Goal: Transaction & Acquisition: Purchase product/service

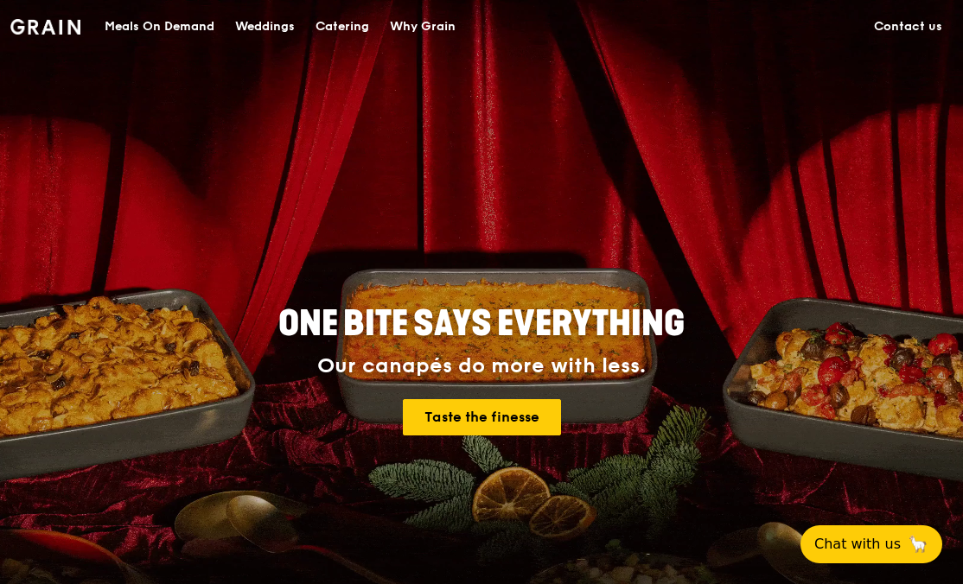
click at [122, 17] on div "Meals On Demand" at bounding box center [160, 27] width 110 height 52
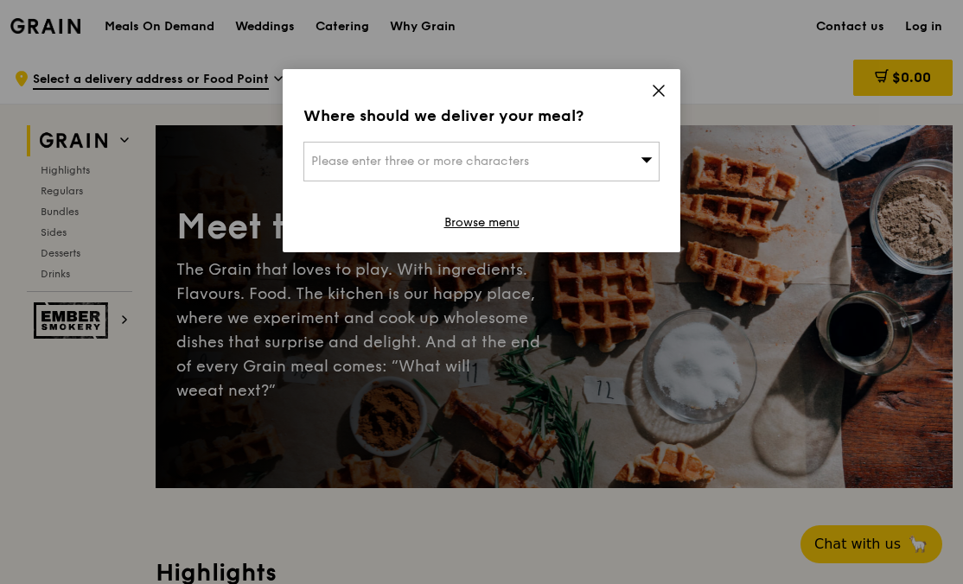
drag, startPoint x: 652, startPoint y: 95, endPoint x: 664, endPoint y: 86, distance: 14.9
click at [664, 86] on icon at bounding box center [659, 91] width 16 height 16
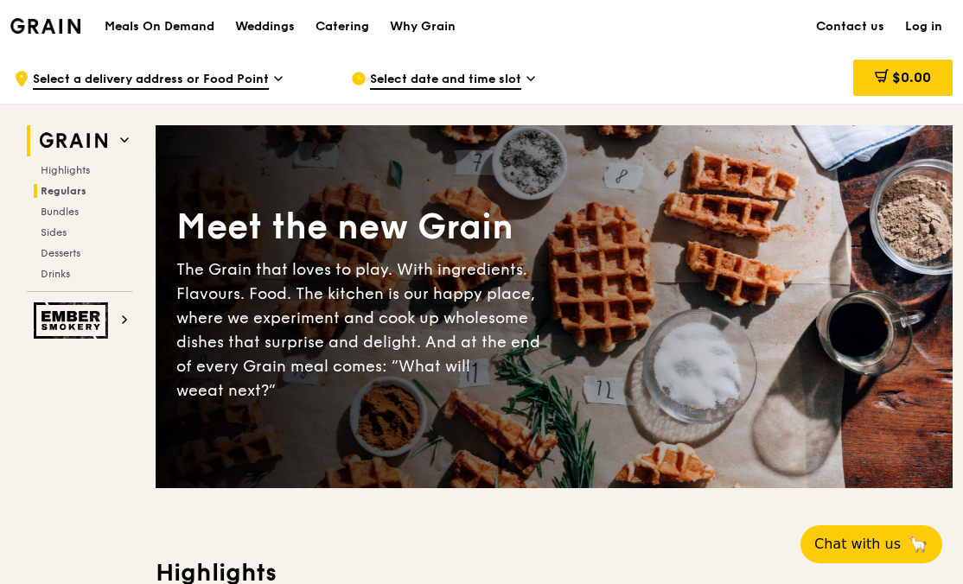
click at [75, 190] on span "Regulars" at bounding box center [64, 191] width 46 height 12
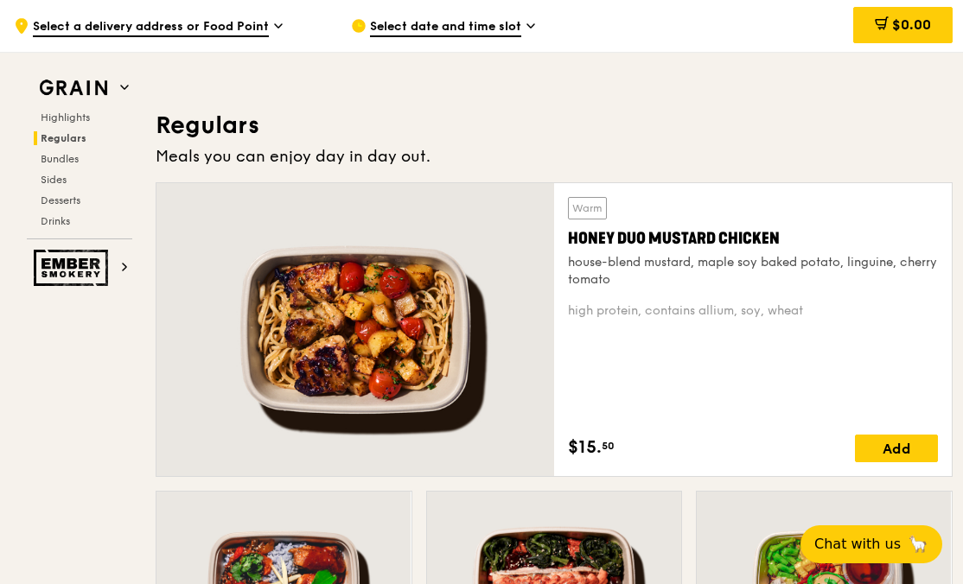
scroll to position [1125, 0]
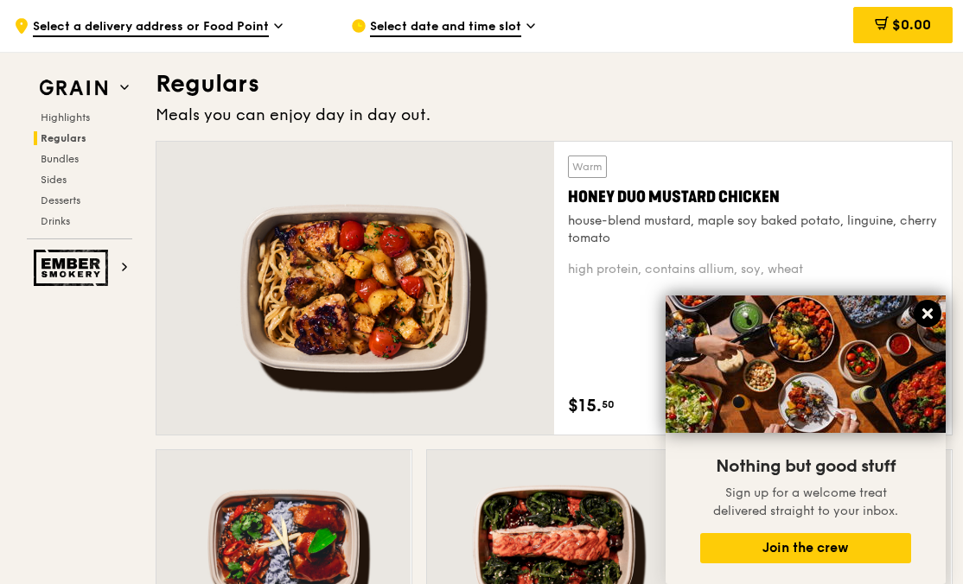
click at [930, 314] on icon at bounding box center [927, 314] width 16 height 16
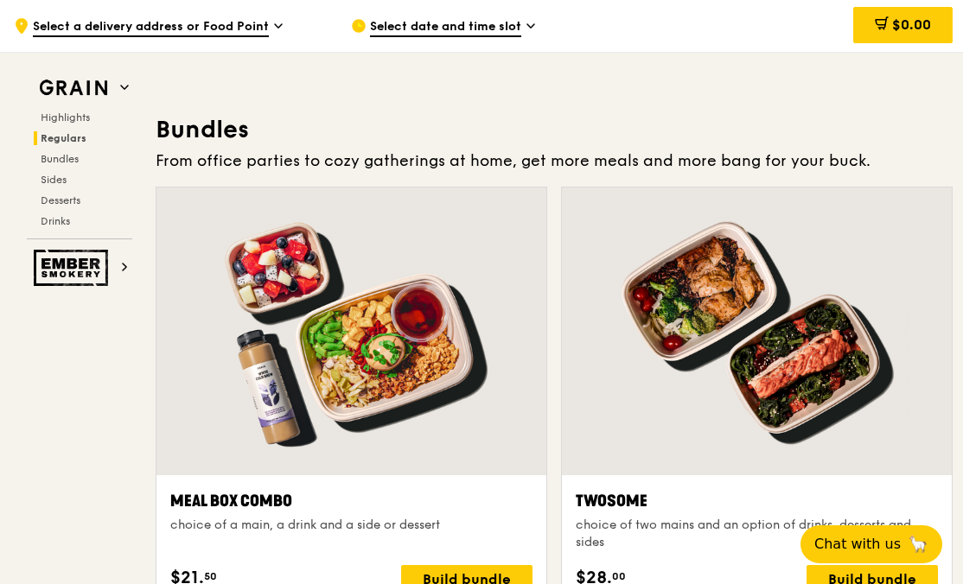
scroll to position [2421, 0]
